Goal: Browse casually

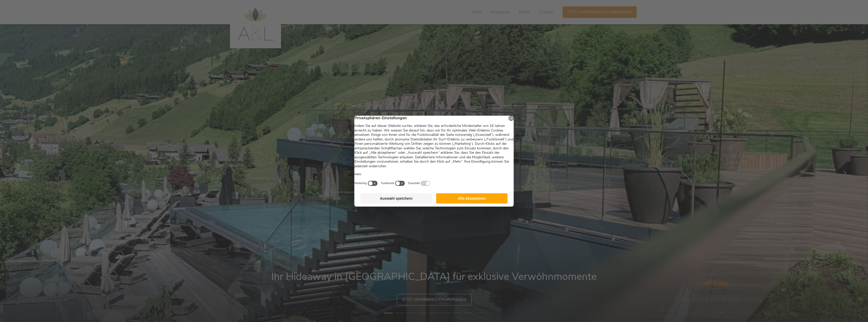
click at [470, 200] on button "Alle Akzeptieren" at bounding box center [472, 198] width 72 height 10
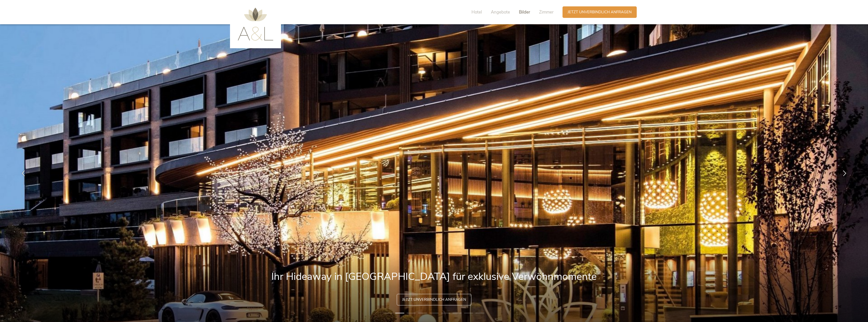
click at [525, 12] on span "Bilder" at bounding box center [524, 12] width 11 height 6
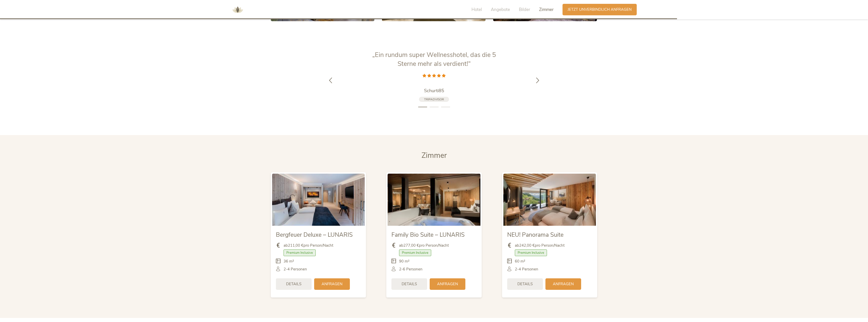
scroll to position [1062, 0]
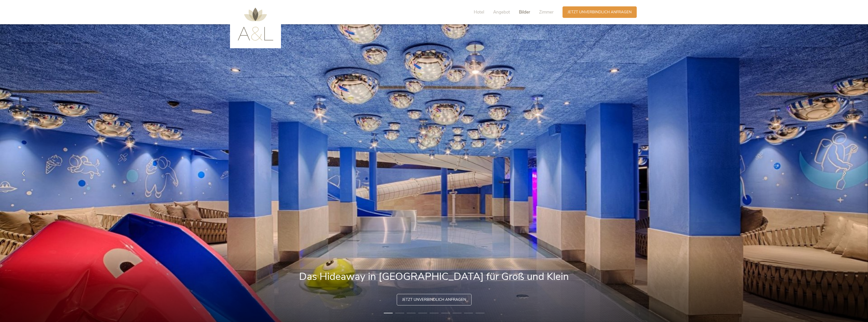
click at [526, 12] on span "Bilder" at bounding box center [524, 12] width 11 height 6
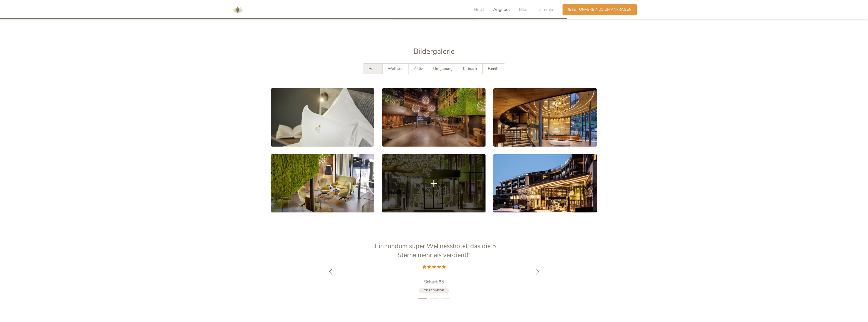
scroll to position [1014, 0]
